Goal: Information Seeking & Learning: Learn about a topic

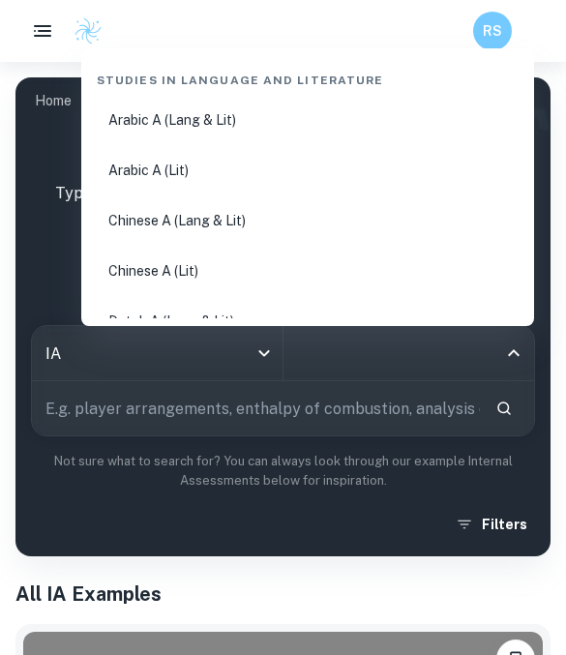
click at [346, 359] on input "All Subjects" at bounding box center [394, 353] width 205 height 37
click at [277, 387] on input "text" at bounding box center [256, 408] width 448 height 54
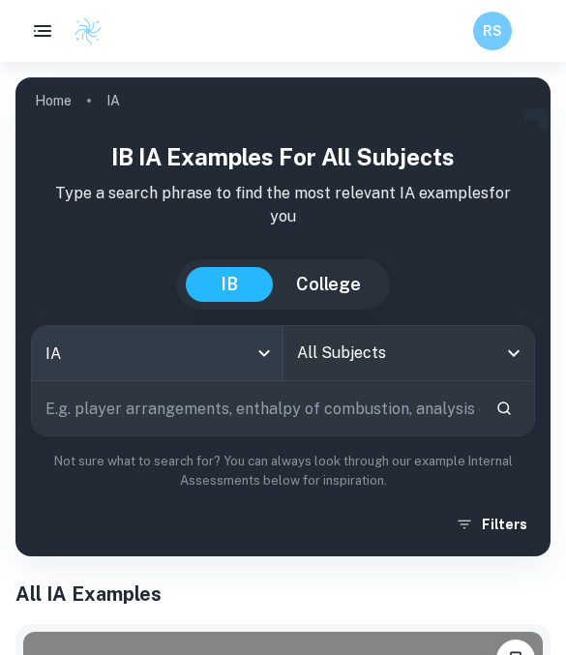
click at [262, 352] on body "We value your privacy We use cookies to enhance your browsing experience, serve…" at bounding box center [283, 389] width 566 height 655
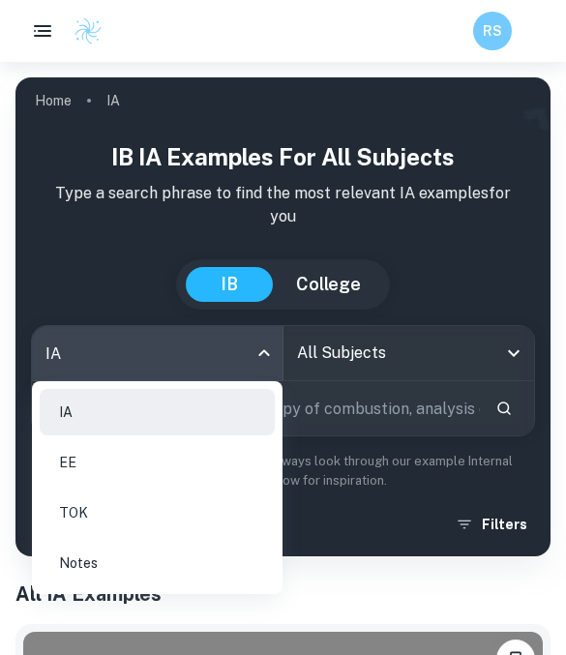
click at [173, 465] on li "EE" at bounding box center [157, 462] width 235 height 46
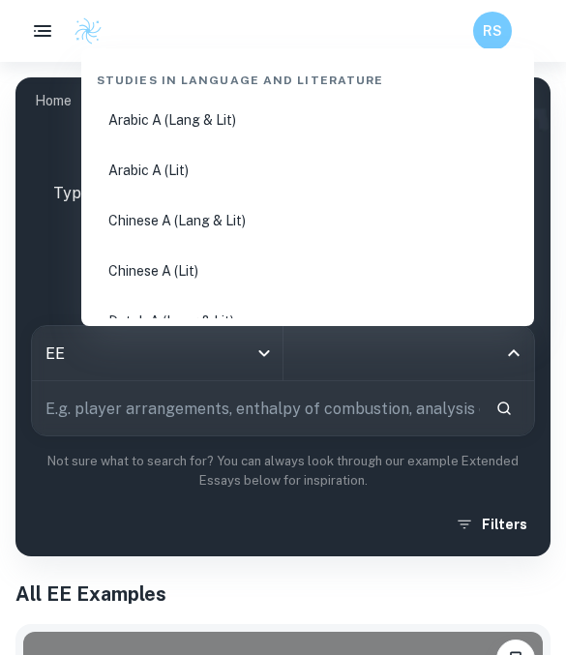
click at [383, 365] on input "All Subjects" at bounding box center [394, 353] width 205 height 37
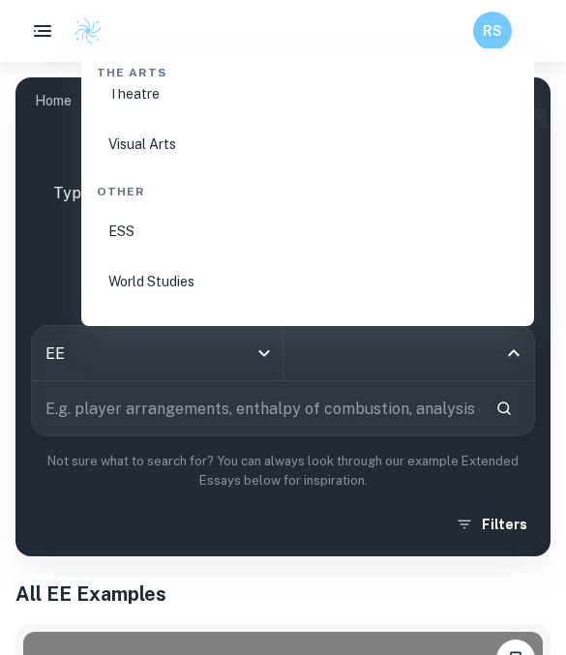
scroll to position [3577, 0]
click at [164, 259] on li "World Studies" at bounding box center [307, 282] width 437 height 46
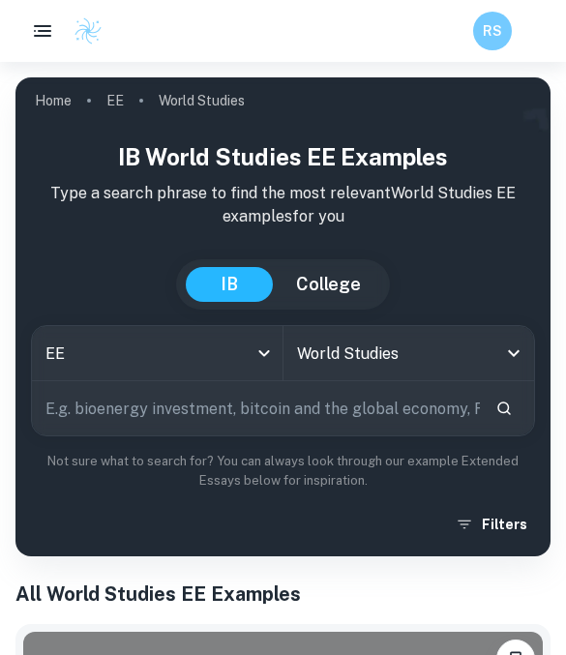
scroll to position [81, 0]
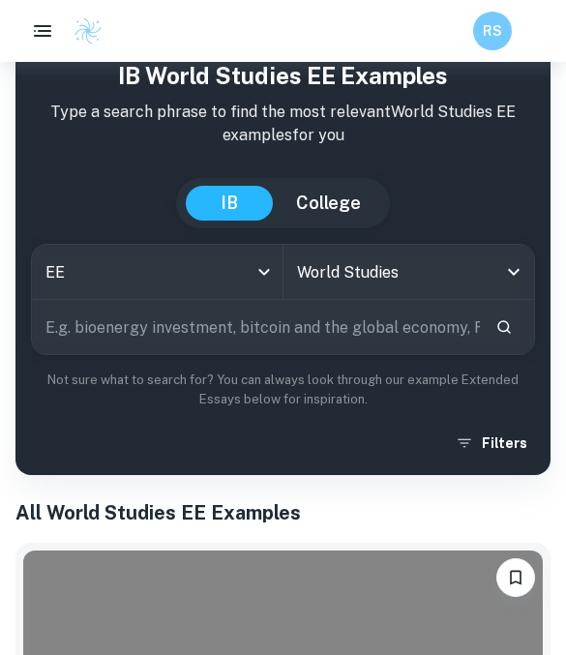
click at [182, 321] on input "text" at bounding box center [256, 327] width 448 height 54
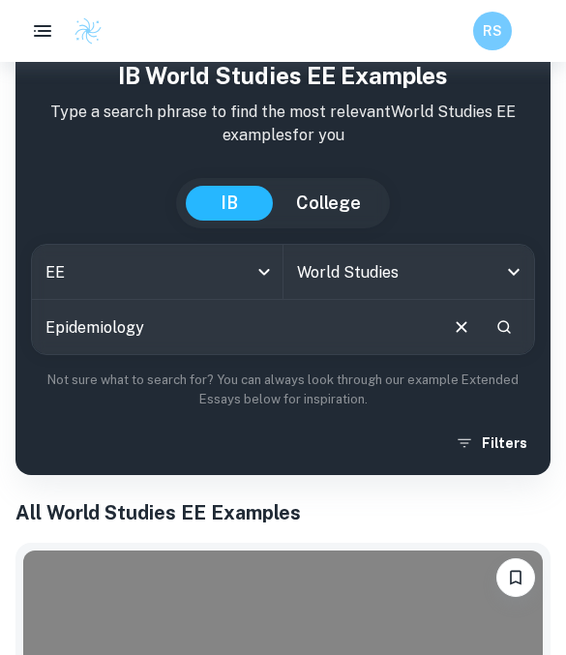
type input "Epidemiology"
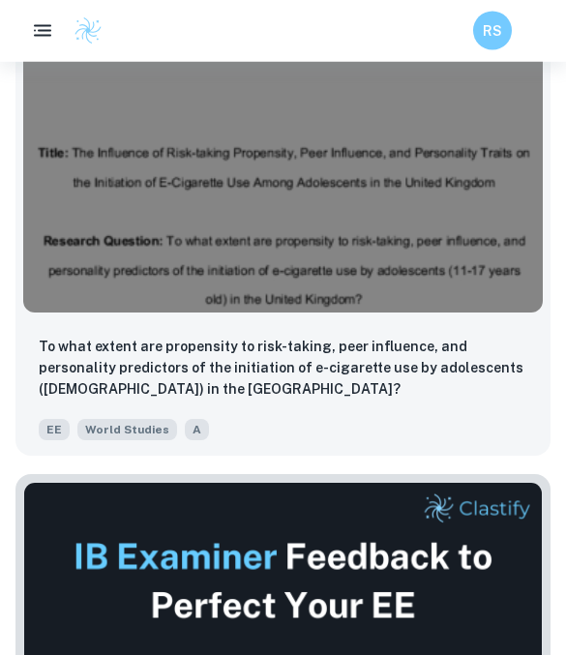
scroll to position [1262, 0]
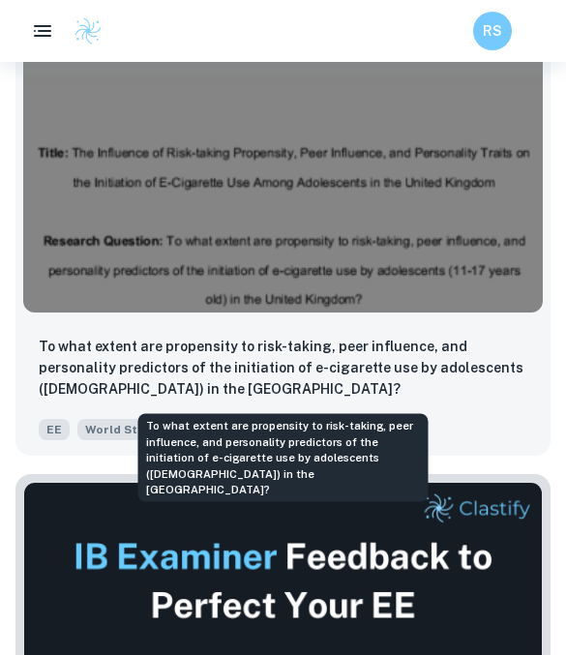
click at [256, 370] on p "To what extent are propensity to risk-taking, peer influence, and personality p…" at bounding box center [283, 368] width 488 height 64
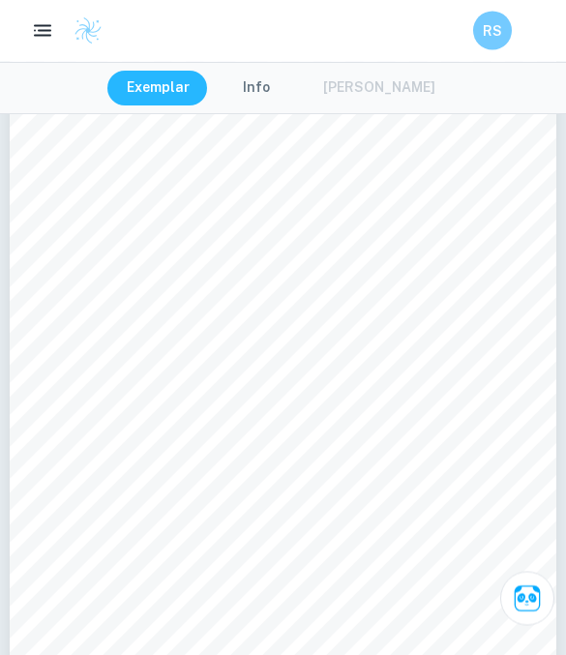
scroll to position [5316, 0]
